Goal: Navigation & Orientation: Find specific page/section

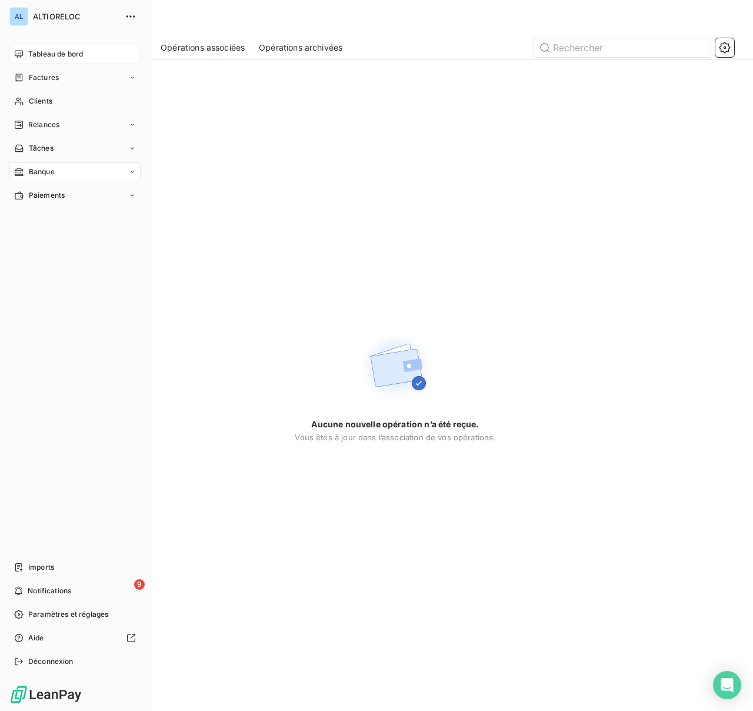
click at [54, 52] on span "Tableau de bord" at bounding box center [55, 54] width 55 height 11
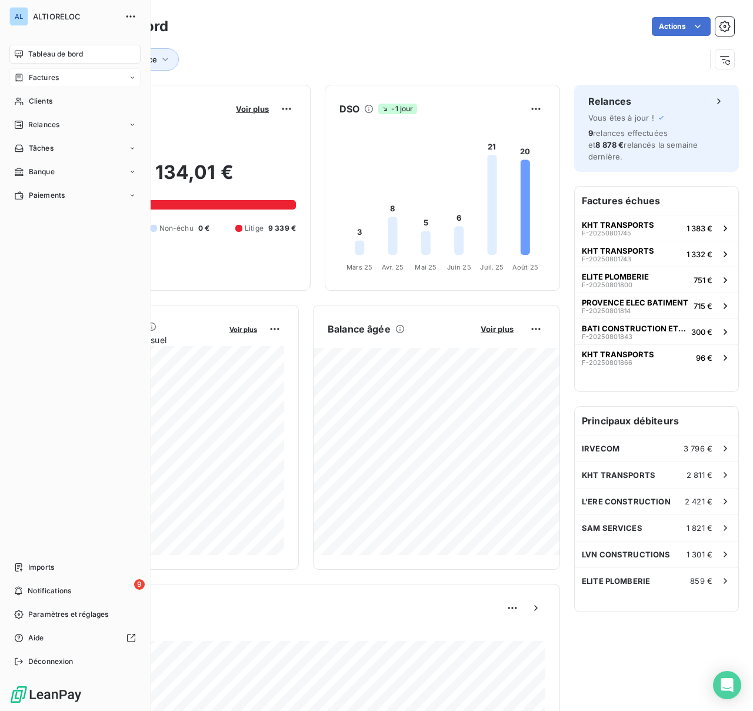
click at [41, 81] on span "Factures" at bounding box center [44, 77] width 30 height 11
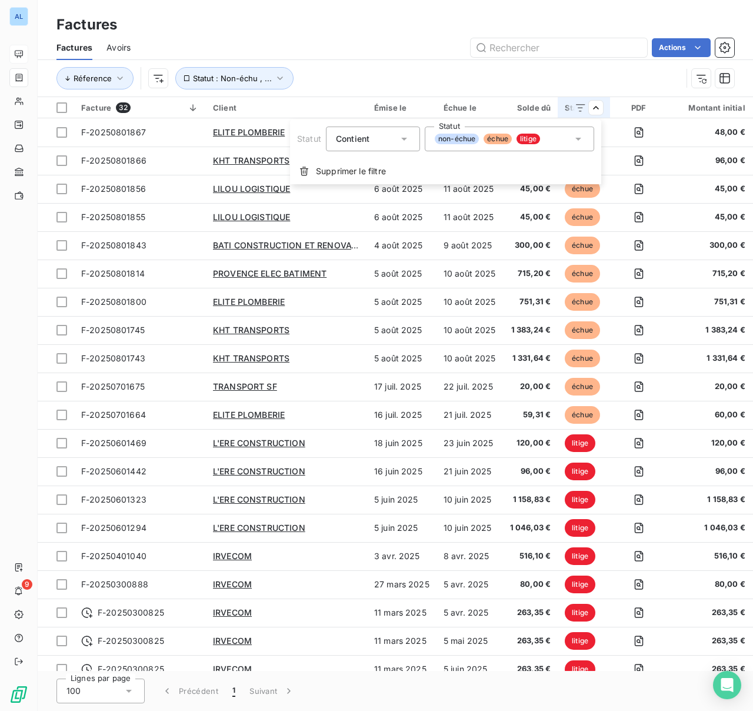
click at [533, 136] on span "litige" at bounding box center [529, 139] width 24 height 11
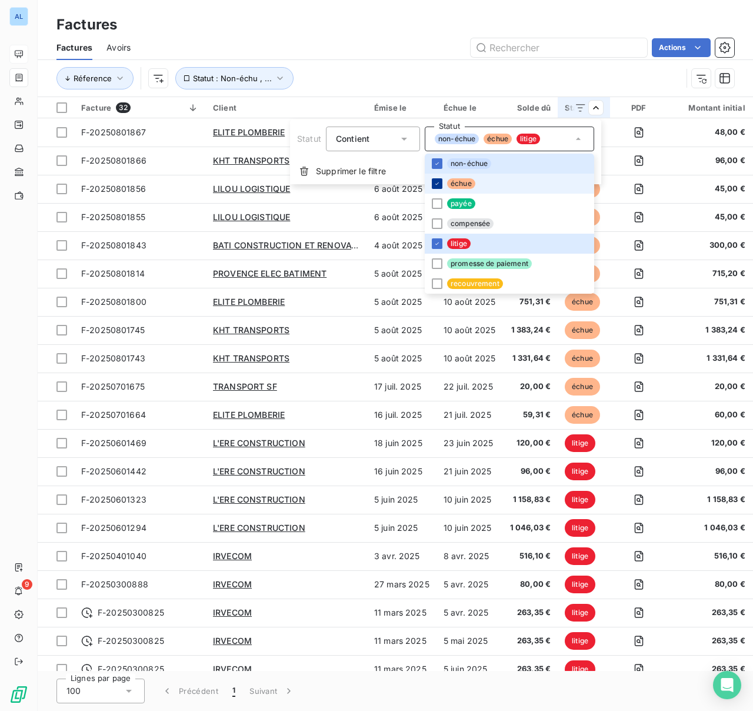
click at [435, 185] on icon at bounding box center [437, 183] width 7 height 7
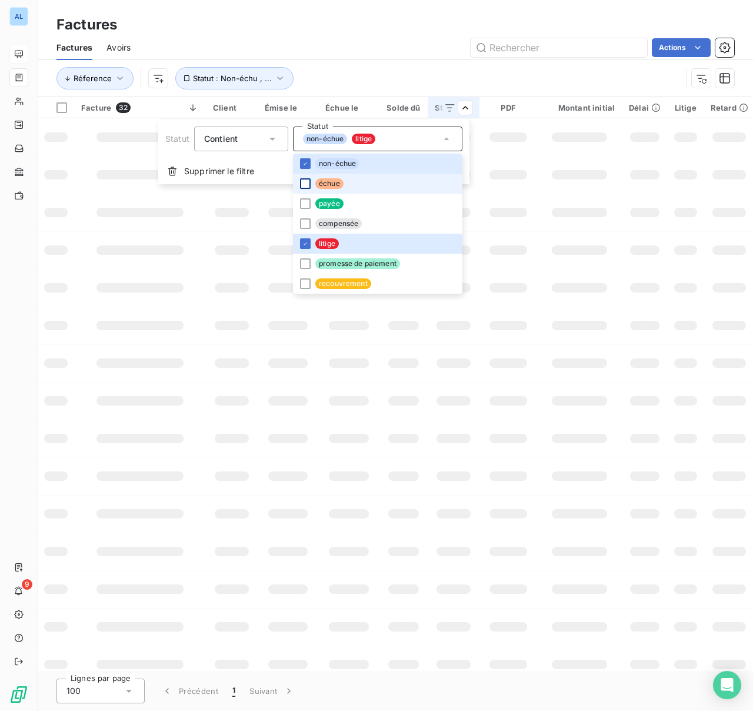
click at [519, 168] on html "AL 9 Factures Factures Avoirs Actions Réference Statut : Non-échu , ... Facture…" at bounding box center [376, 355] width 753 height 711
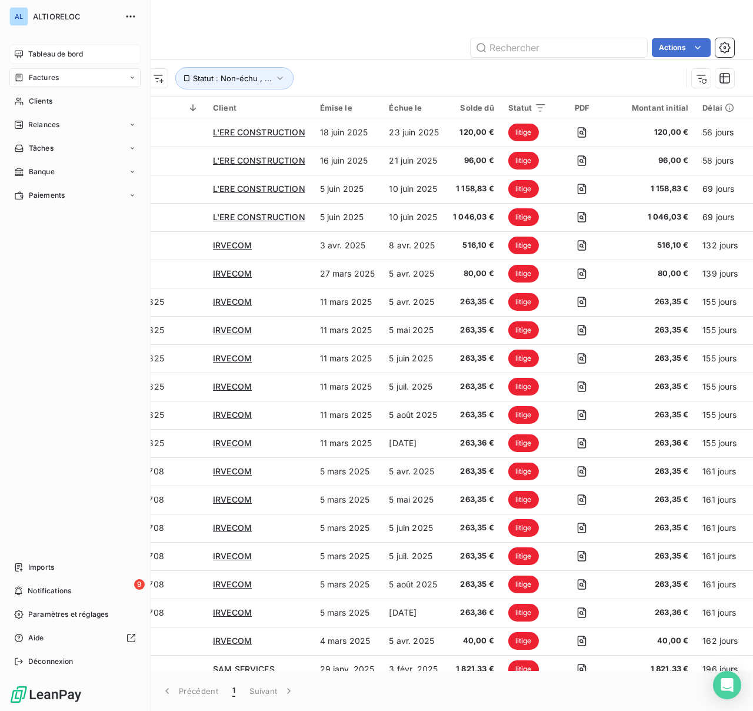
click at [41, 58] on span "Tableau de bord" at bounding box center [55, 54] width 55 height 11
